Goal: Transaction & Acquisition: Purchase product/service

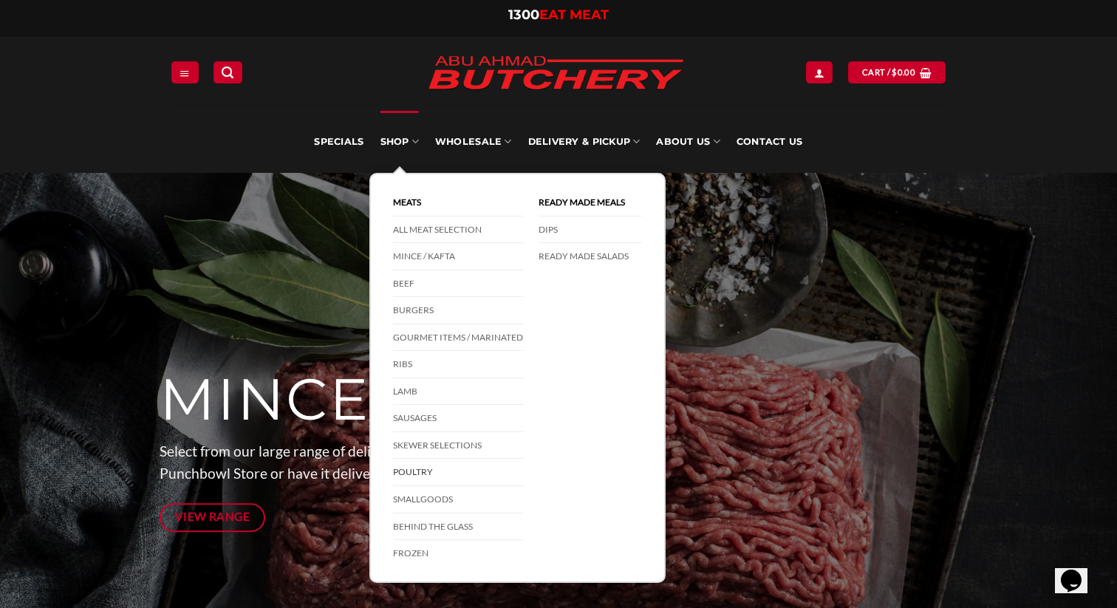
click at [418, 466] on link "Poultry" at bounding box center [458, 472] width 130 height 27
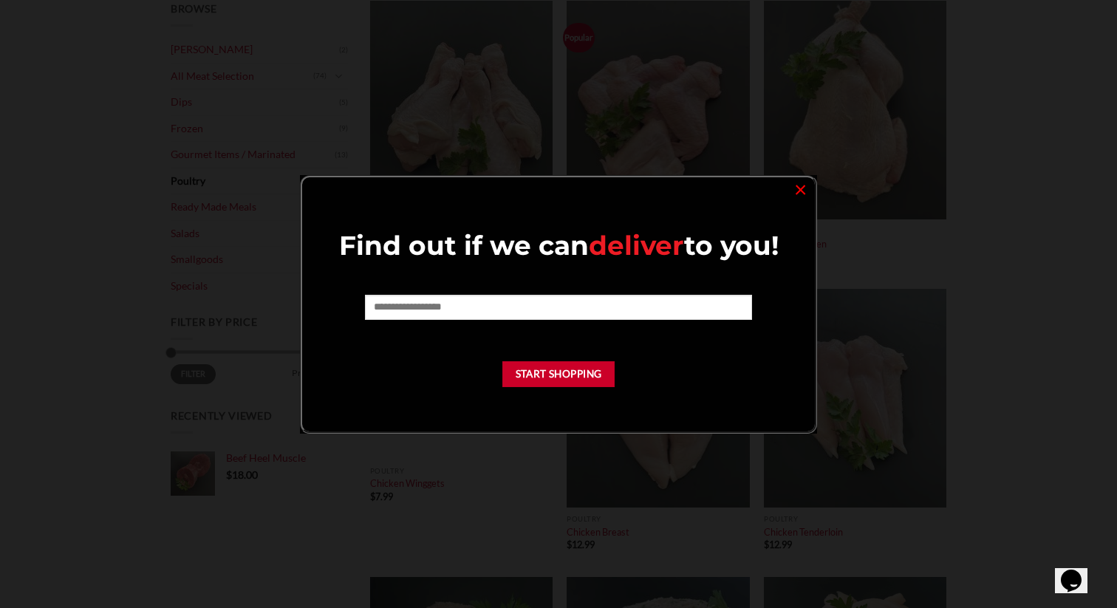
scroll to position [243, 0]
click at [800, 193] on link "×" at bounding box center [800, 189] width 21 height 20
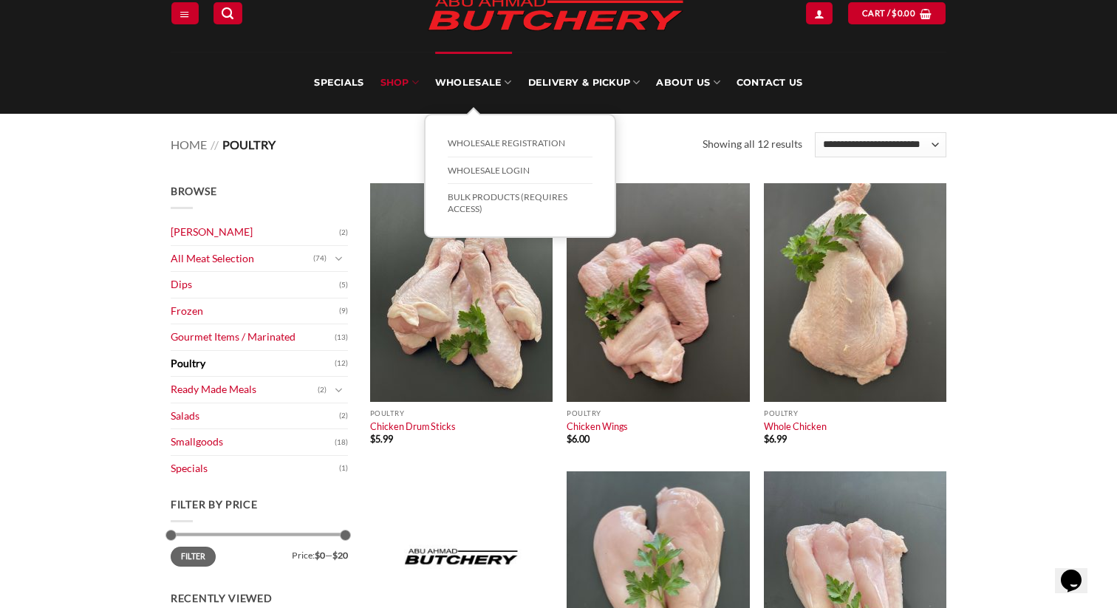
scroll to position [0, 0]
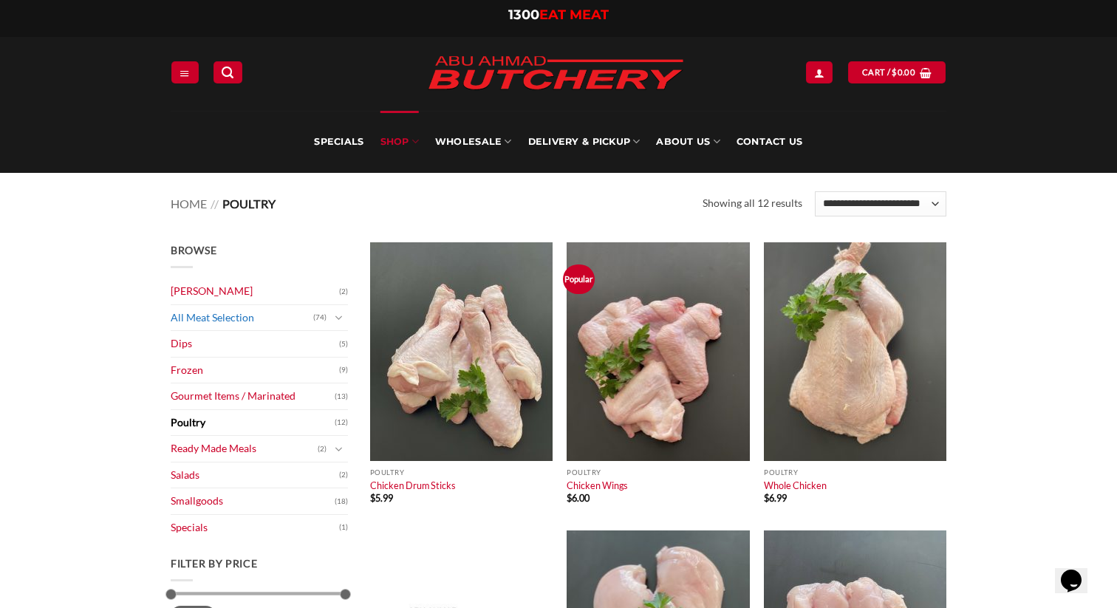
click at [197, 321] on link "All Meat Selection" at bounding box center [242, 318] width 143 height 26
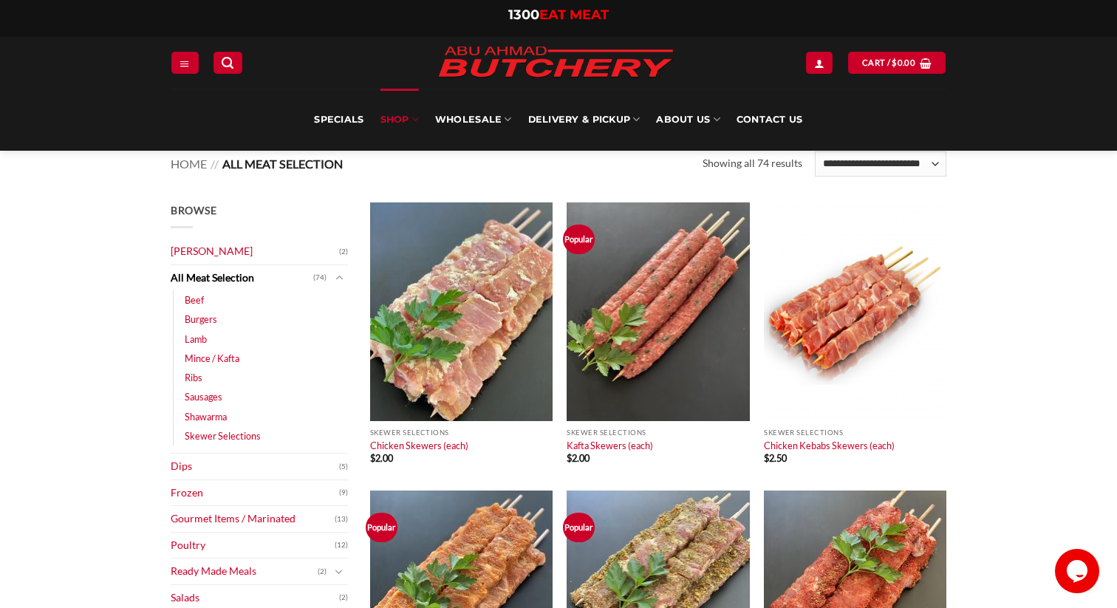
scroll to position [4, 0]
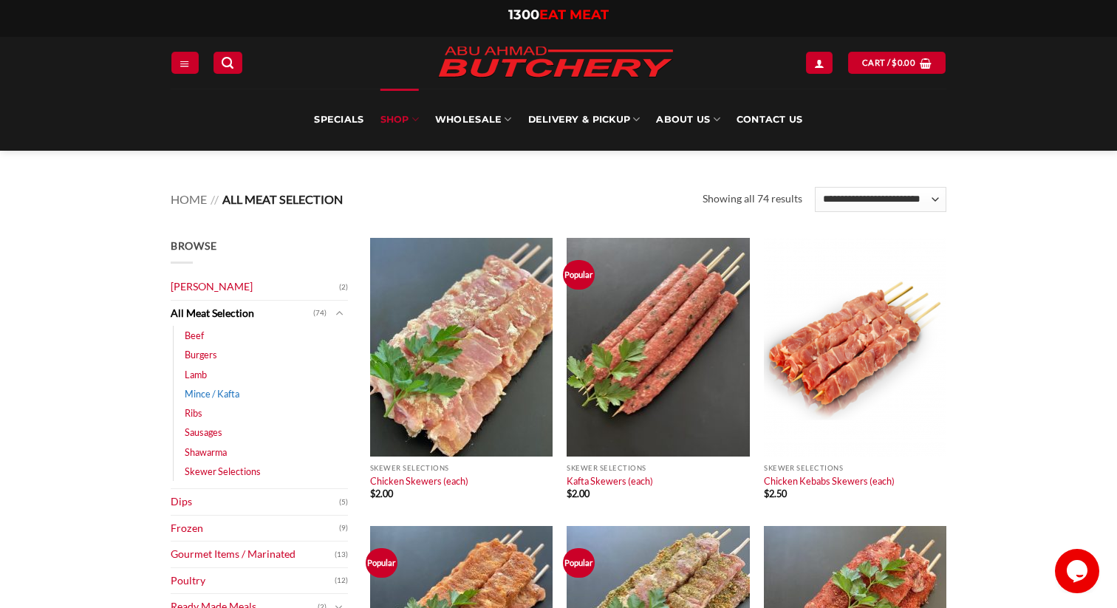
click at [208, 389] on link "Mince / Kafta" at bounding box center [212, 393] width 55 height 19
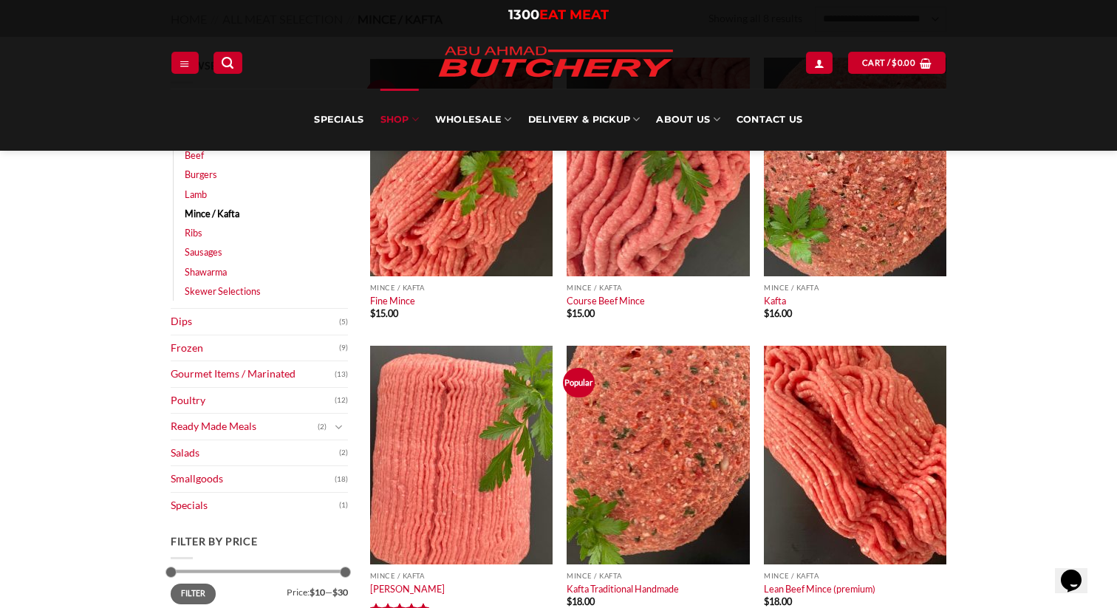
scroll to position [128, 0]
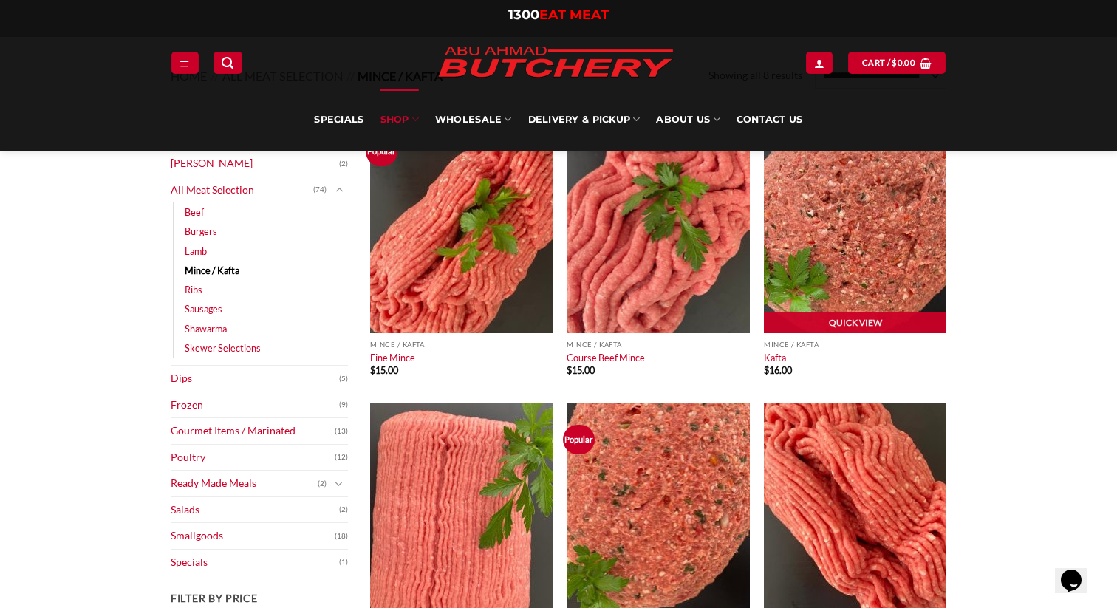
click at [866, 265] on img at bounding box center [855, 224] width 183 height 219
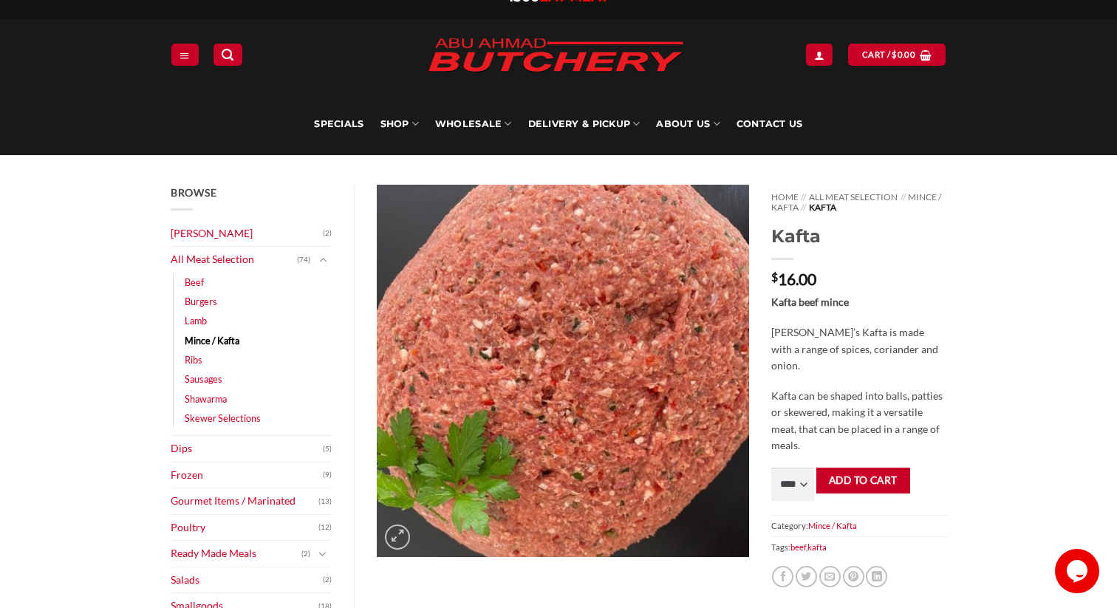
scroll to position [19, 0]
